Goal: Transaction & Acquisition: Download file/media

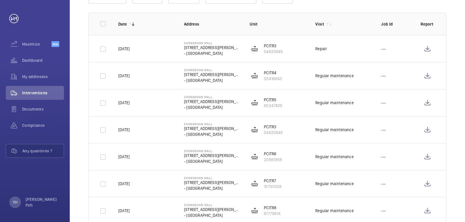
scroll to position [87, 0]
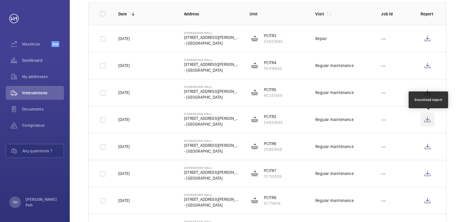
click at [430, 119] on wm-front-icon-button at bounding box center [427, 120] width 14 height 14
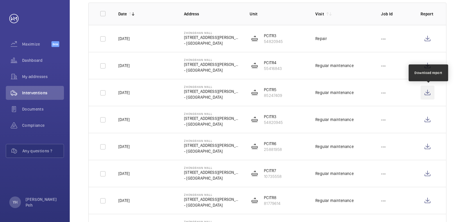
click at [428, 94] on wm-front-icon-button at bounding box center [427, 93] width 14 height 14
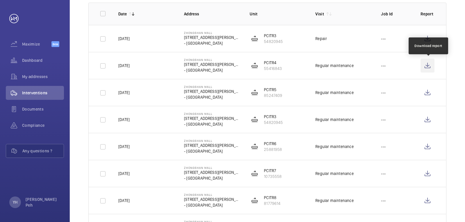
click at [428, 65] on wm-front-icon-button at bounding box center [427, 66] width 14 height 14
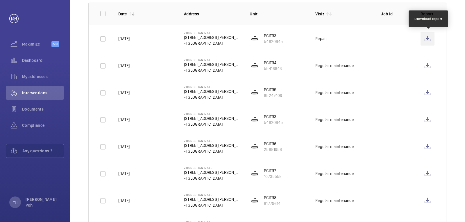
click at [429, 42] on wm-front-icon-button at bounding box center [427, 39] width 14 height 14
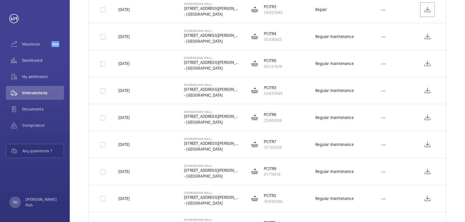
scroll to position [58, 0]
